Goal: Transaction & Acquisition: Purchase product/service

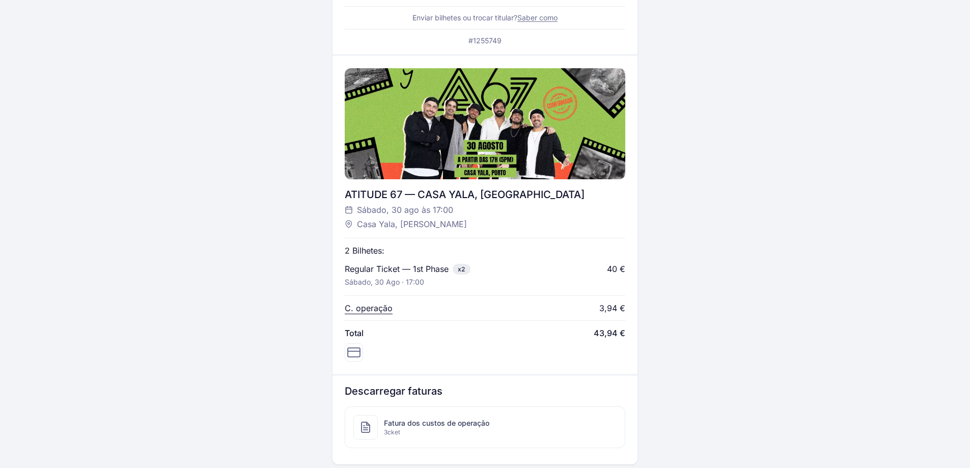
scroll to position [255, 0]
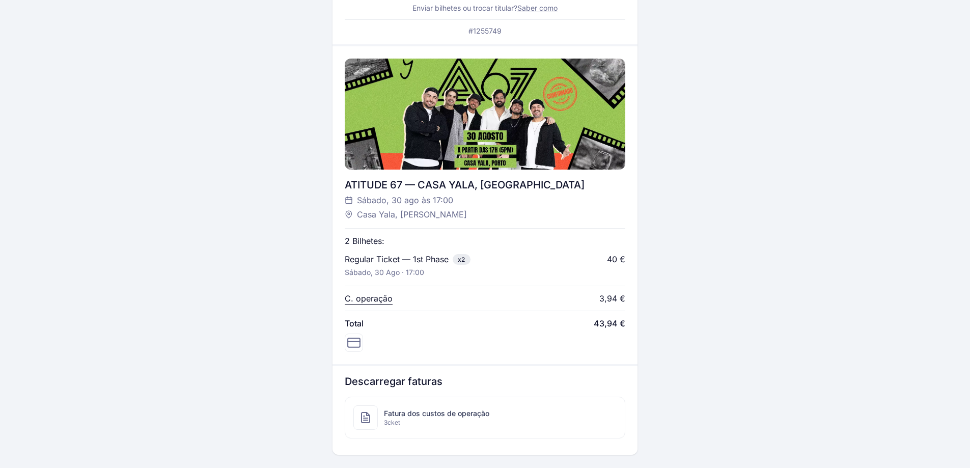
click at [73, 74] on div "pt English Português Català Español Français Bilhete digital enviado por SMS e …" at bounding box center [485, 152] width 970 height 815
